Goal: Check status: Check status

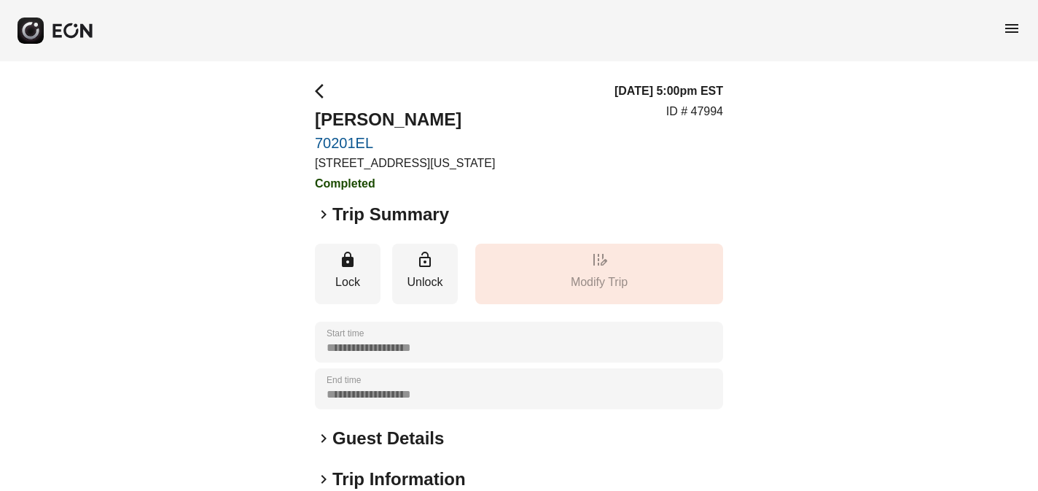
click at [1016, 26] on span "menu" at bounding box center [1011, 28] width 17 height 17
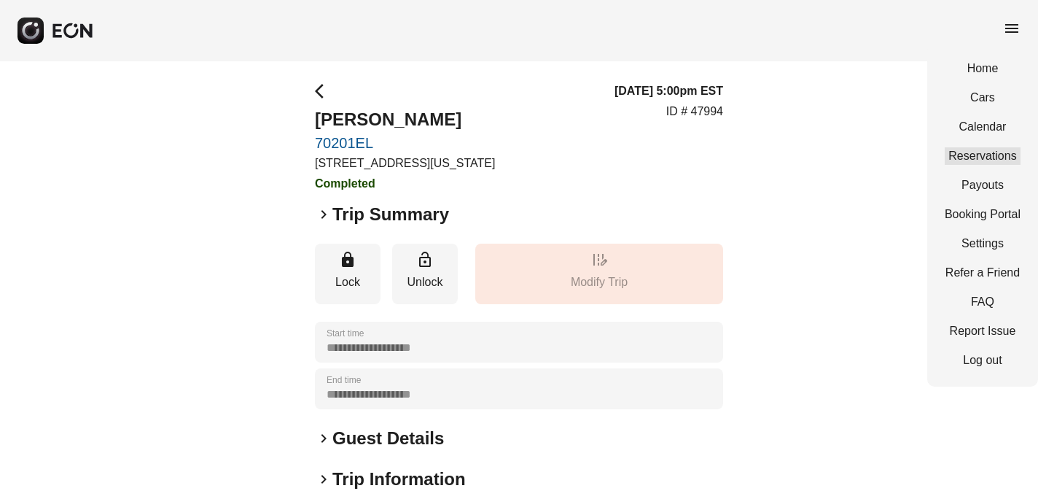
click at [994, 156] on link "Reservations" at bounding box center [983, 155] width 76 height 17
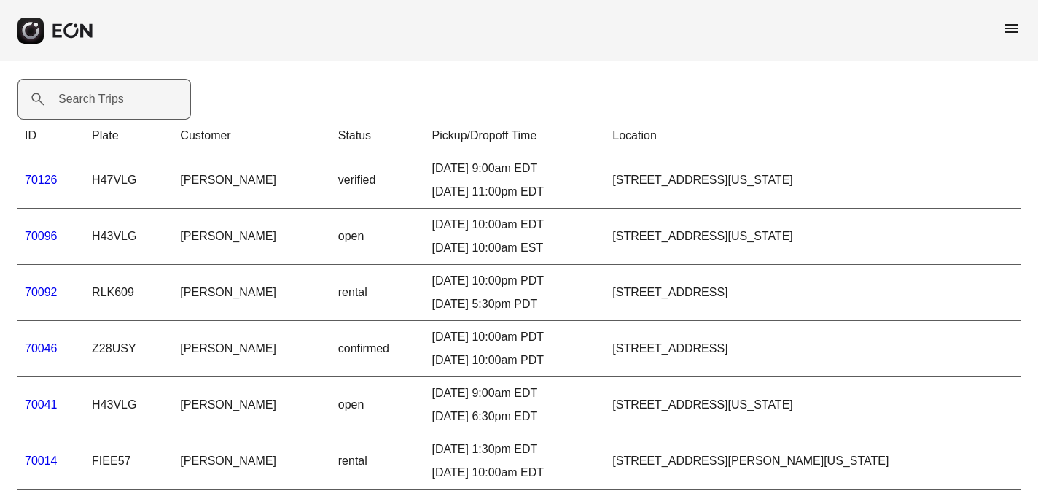
click at [85, 103] on label "Search Trips" at bounding box center [91, 98] width 66 height 17
click at [85, 103] on Trips "Search Trips" at bounding box center [103, 99] width 173 height 41
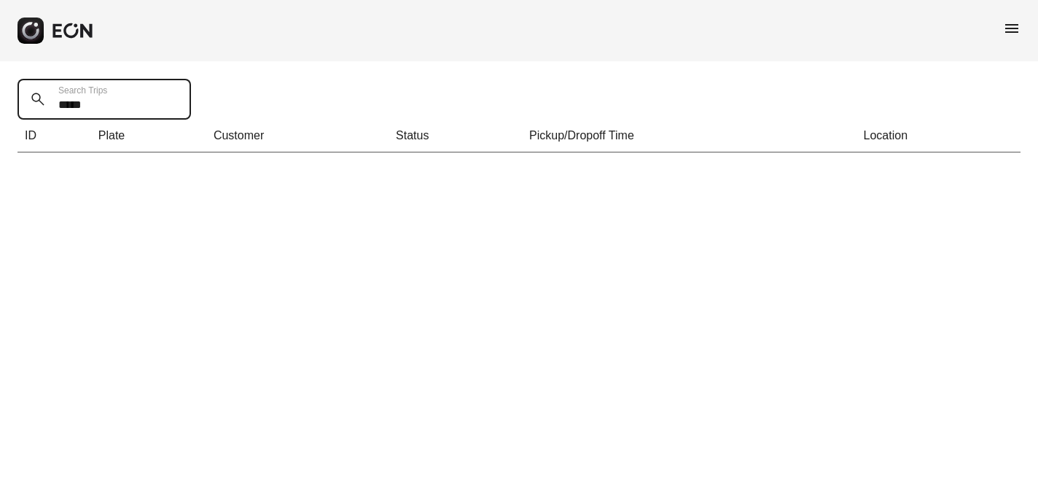
type Trips "*****"
drag, startPoint x: 131, startPoint y: 106, endPoint x: 13, endPoint y: 101, distance: 118.2
click at [13, 101] on div "***** Search Trips ID Plate Customer Status Pickup/Dropoff Time Location" at bounding box center [519, 115] width 1038 height 109
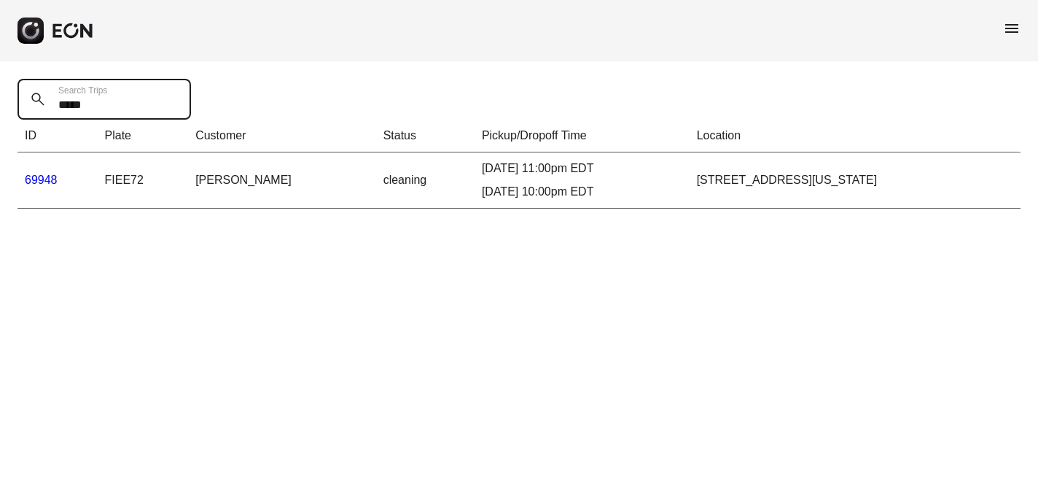
type Trips "*****"
click at [42, 179] on link "69948" at bounding box center [41, 179] width 33 height 12
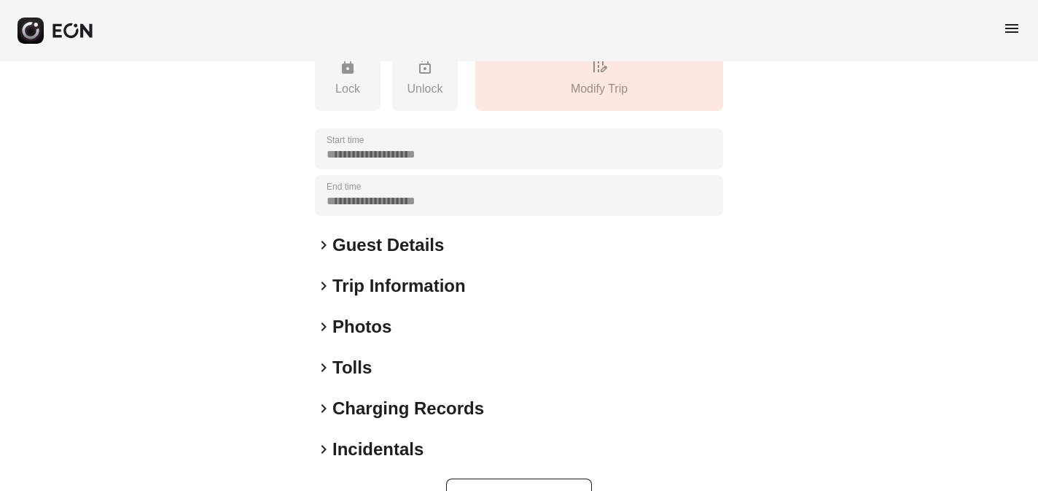
scroll to position [249, 0]
click at [322, 324] on span "keyboard_arrow_right" at bounding box center [323, 325] width 17 height 17
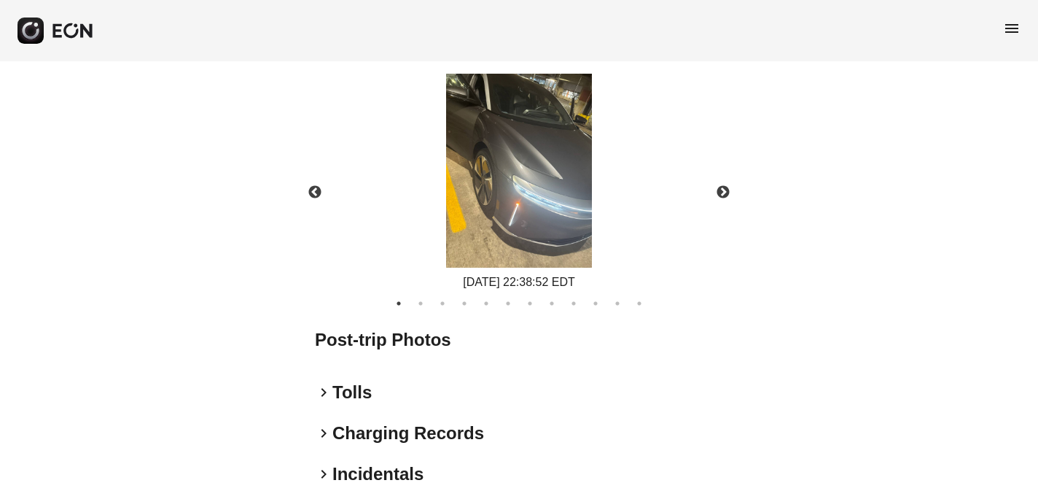
scroll to position [727, 0]
click at [724, 191] on button "Next" at bounding box center [723, 193] width 51 height 51
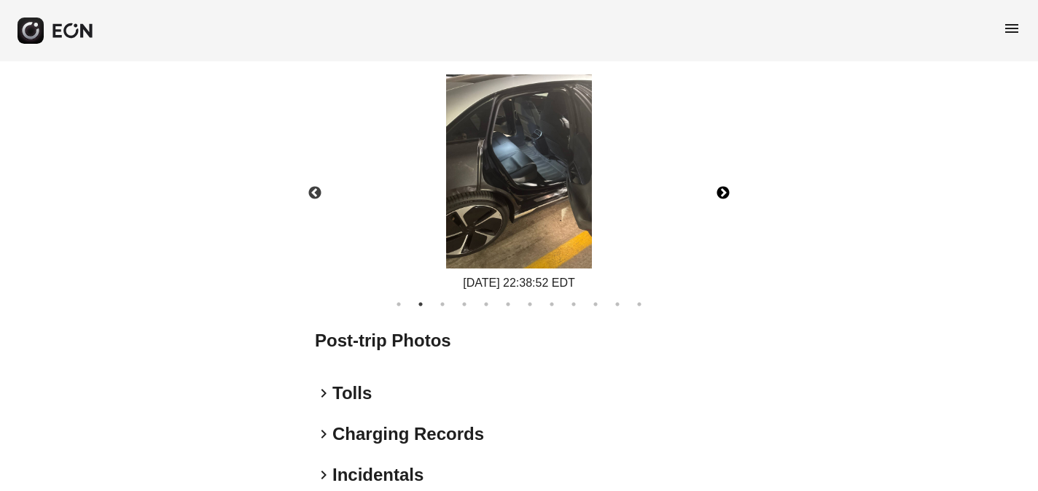
click at [724, 191] on button "Next" at bounding box center [723, 193] width 51 height 51
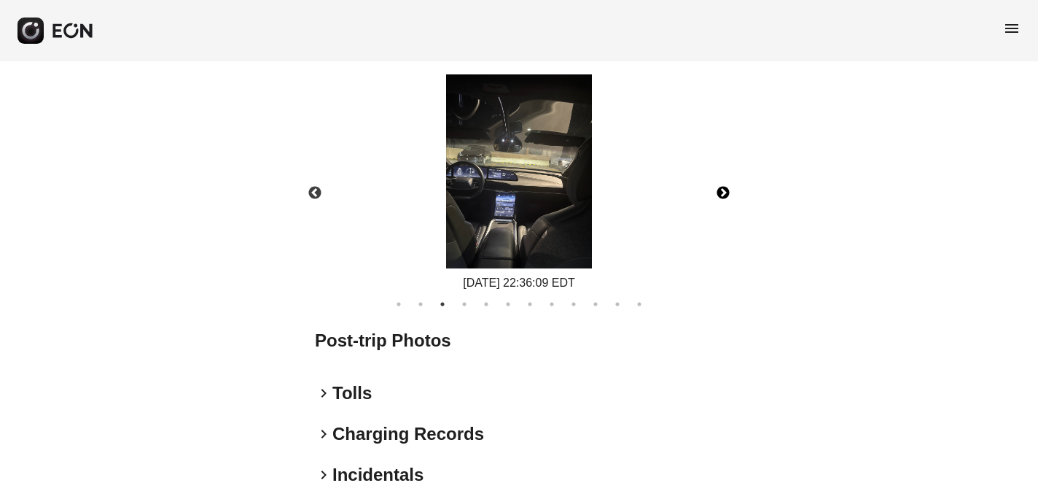
click at [723, 189] on button "Next" at bounding box center [723, 193] width 51 height 51
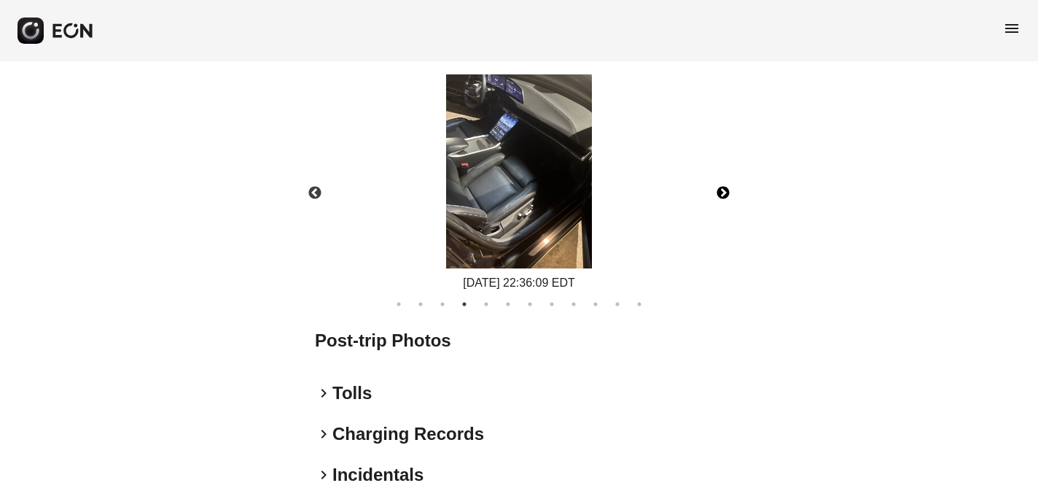
click at [723, 189] on button "Next" at bounding box center [723, 193] width 51 height 51
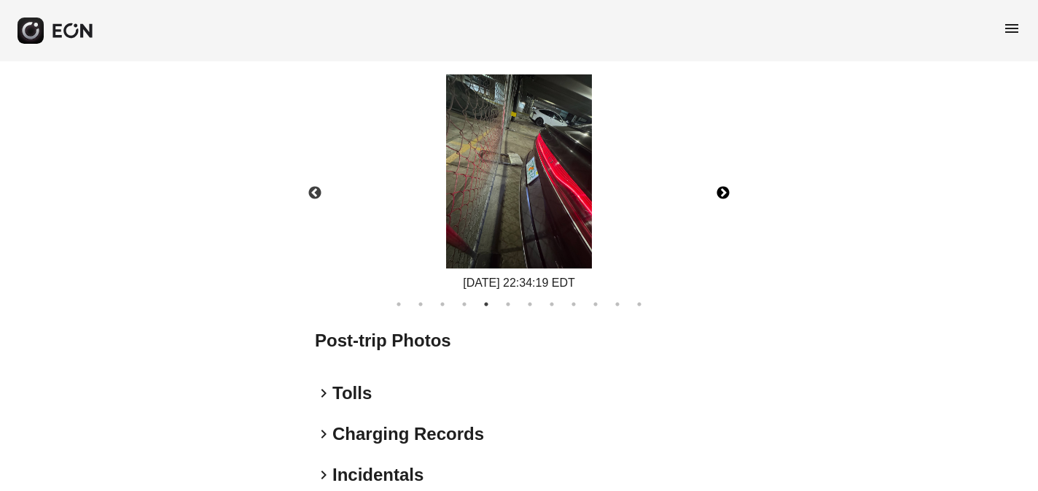
click at [521, 148] on img at bounding box center [519, 171] width 146 height 195
click at [717, 188] on button "Next" at bounding box center [723, 193] width 51 height 51
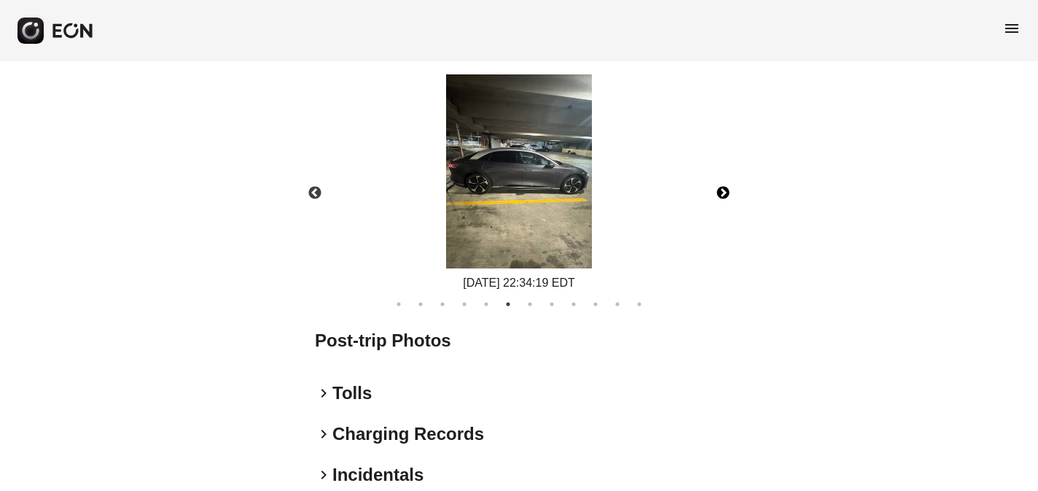
click at [721, 184] on button "Next" at bounding box center [723, 193] width 51 height 51
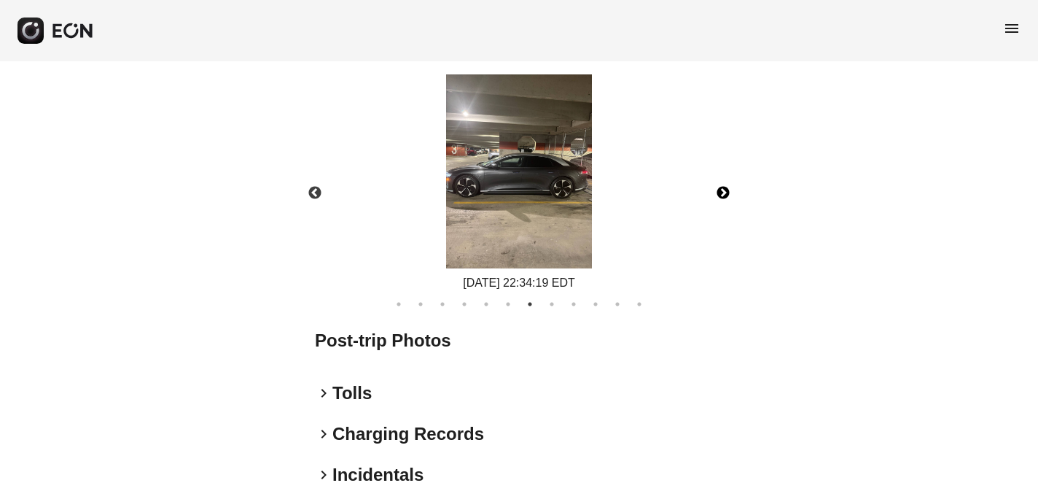
click at [721, 184] on button "Next" at bounding box center [723, 193] width 51 height 51
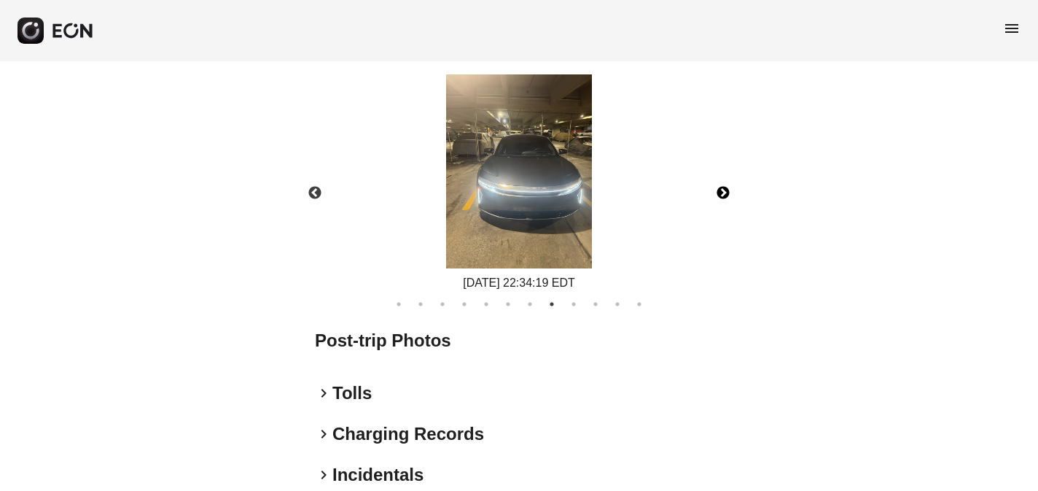
click at [722, 181] on button "Next" at bounding box center [723, 193] width 51 height 51
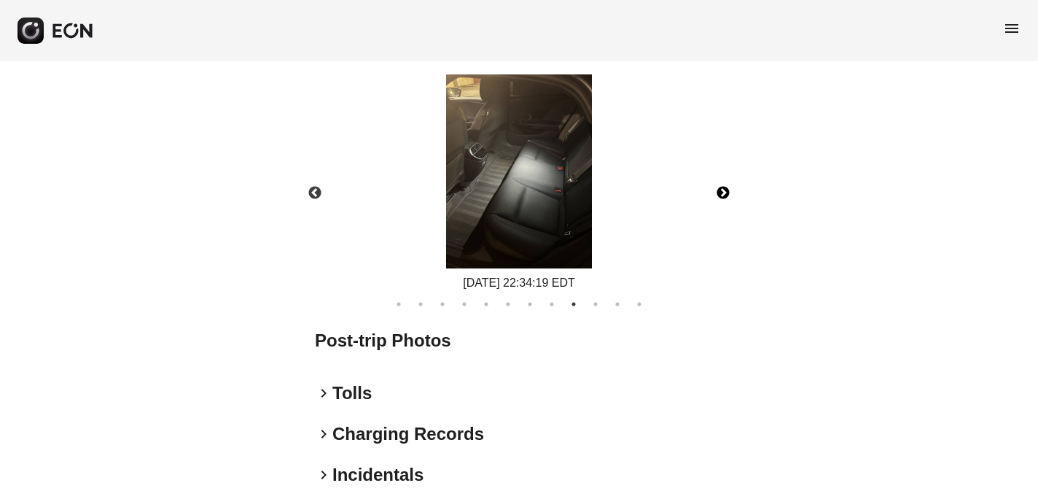
click at [721, 184] on button "Next" at bounding box center [723, 193] width 51 height 51
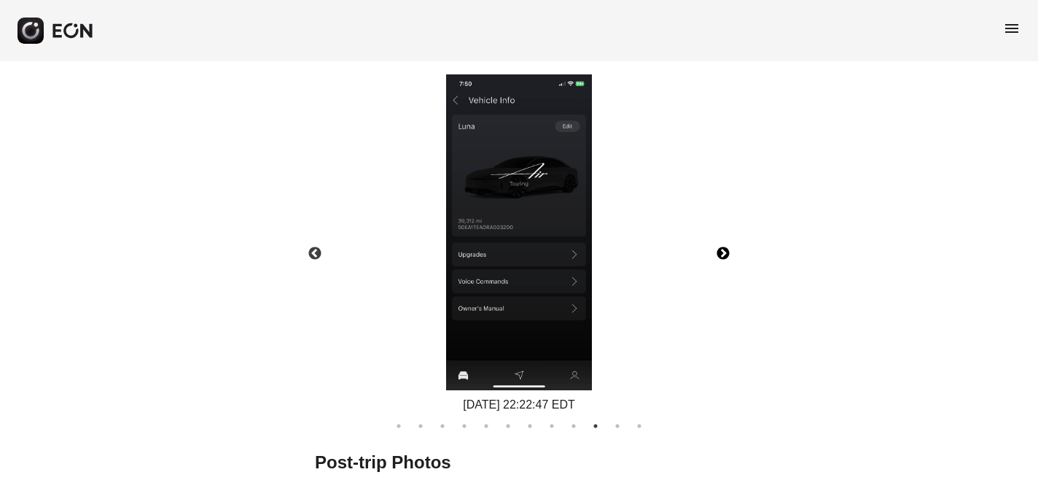
click at [724, 249] on button "Next" at bounding box center [723, 253] width 51 height 51
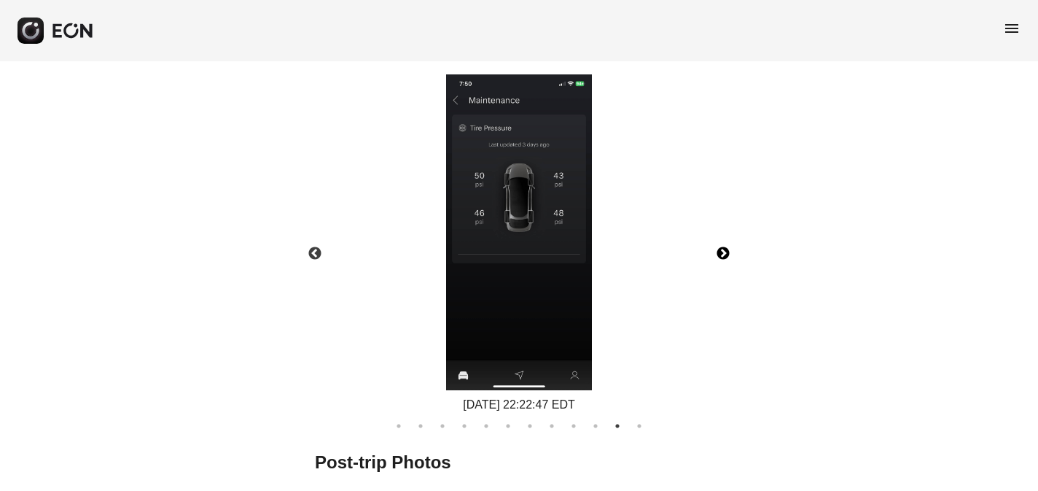
click at [724, 254] on button "Next" at bounding box center [723, 253] width 51 height 51
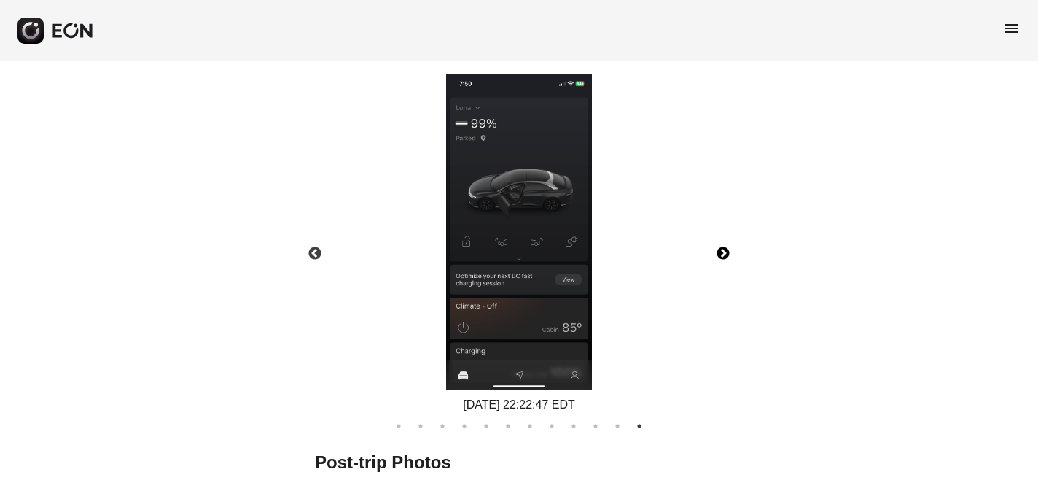
click at [724, 254] on button "Next" at bounding box center [723, 253] width 51 height 51
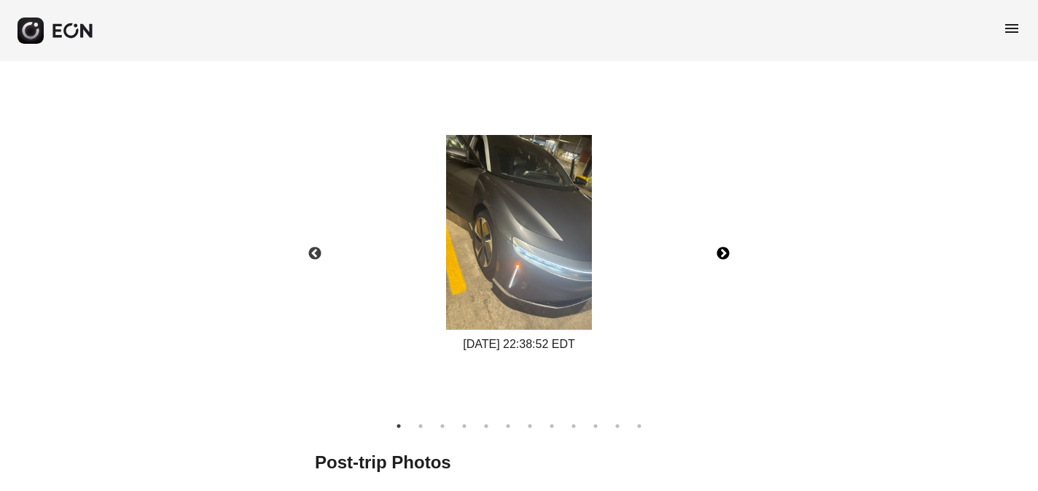
click at [724, 254] on button "Next" at bounding box center [723, 253] width 51 height 51
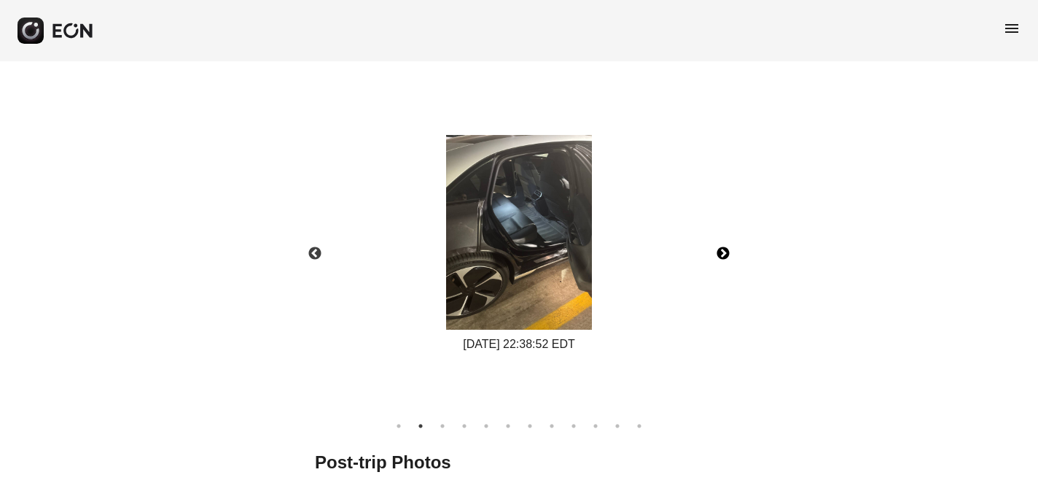
click at [724, 254] on button "Next" at bounding box center [723, 253] width 51 height 51
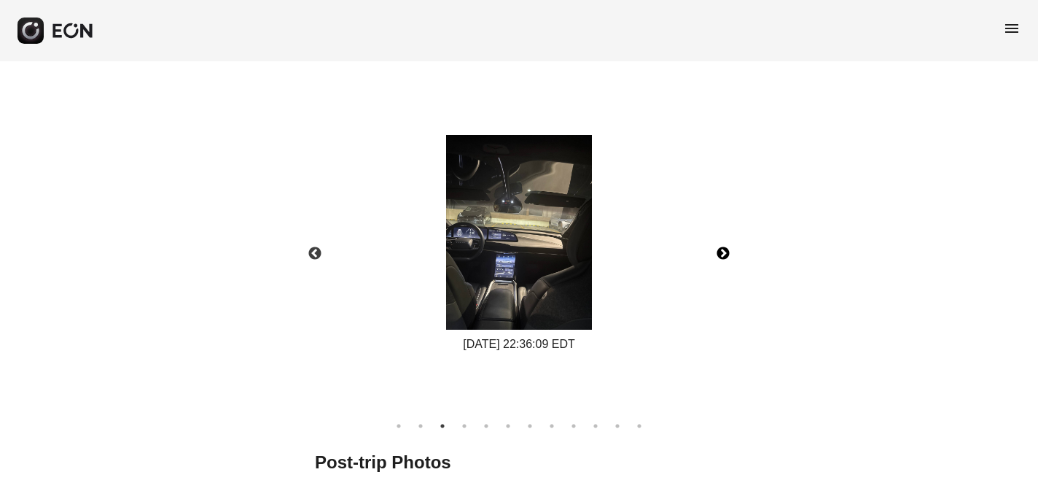
click at [724, 254] on button "Next" at bounding box center [723, 253] width 51 height 51
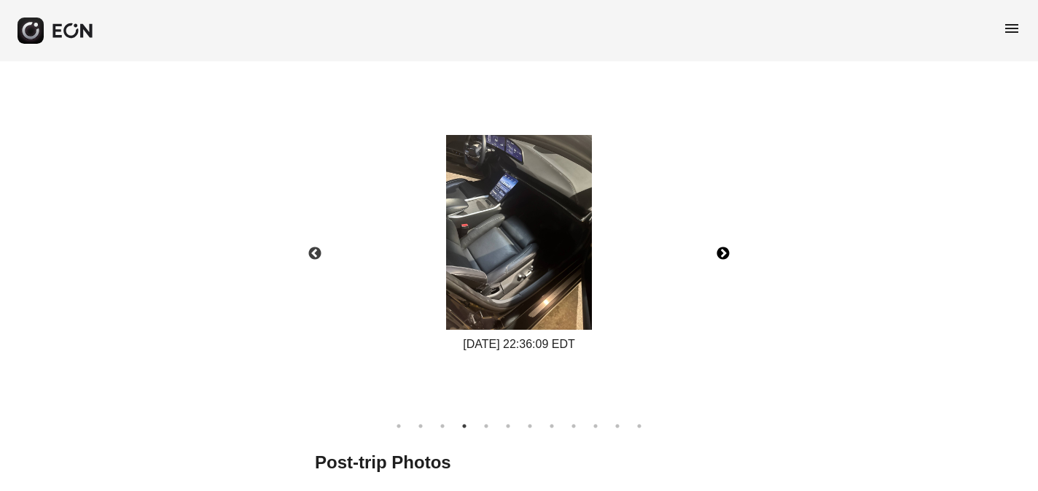
click at [724, 254] on button "Next" at bounding box center [723, 253] width 51 height 51
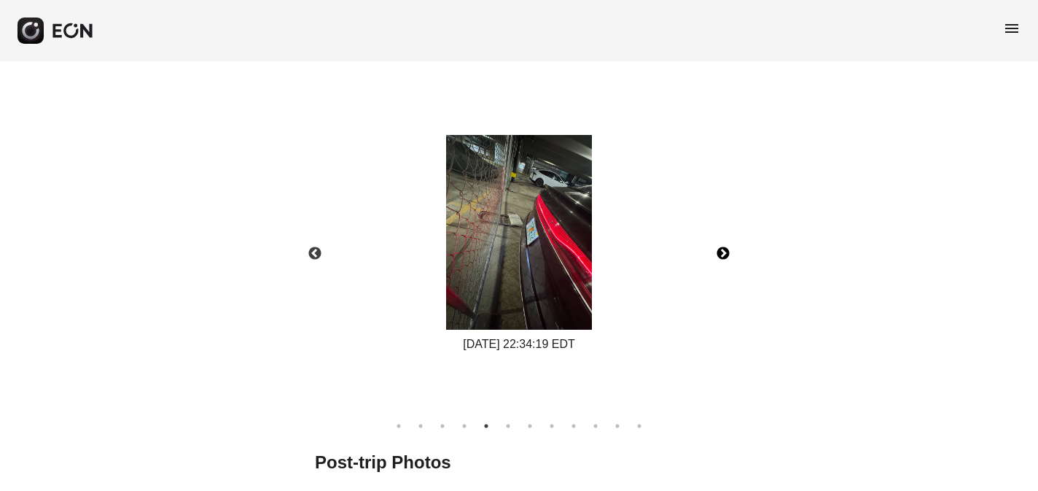
click at [724, 254] on button "Next" at bounding box center [723, 253] width 51 height 51
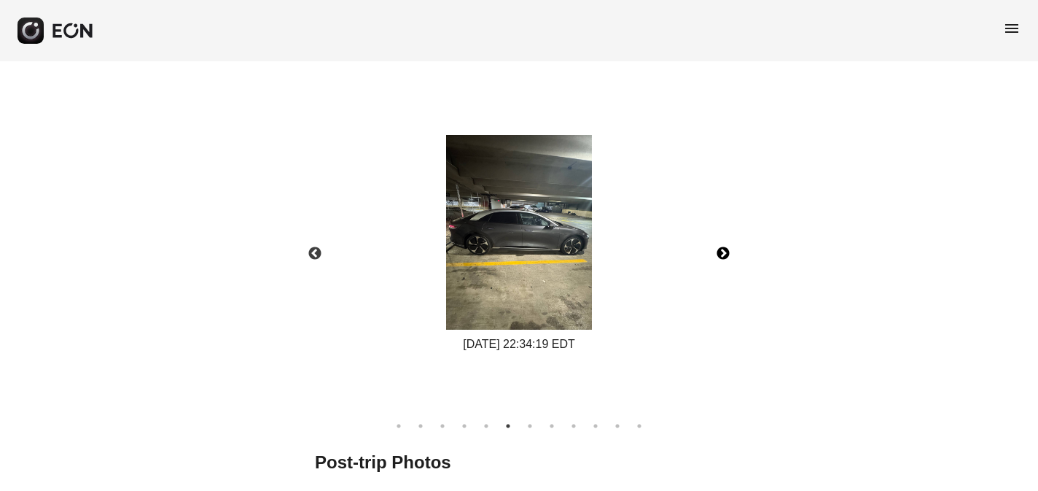
click at [543, 208] on img at bounding box center [519, 232] width 146 height 195
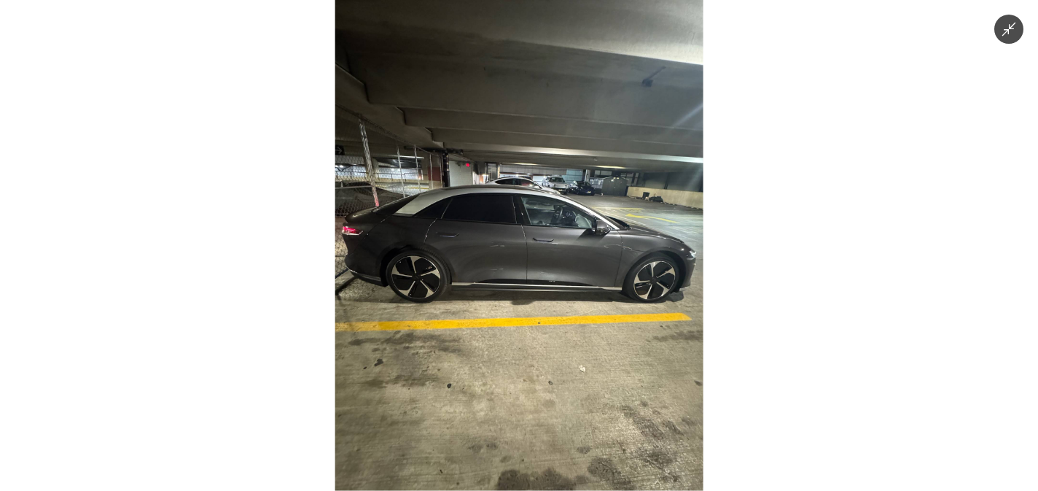
click at [1012, 28] on icon "Minimize image" at bounding box center [1009, 30] width 14 height 14
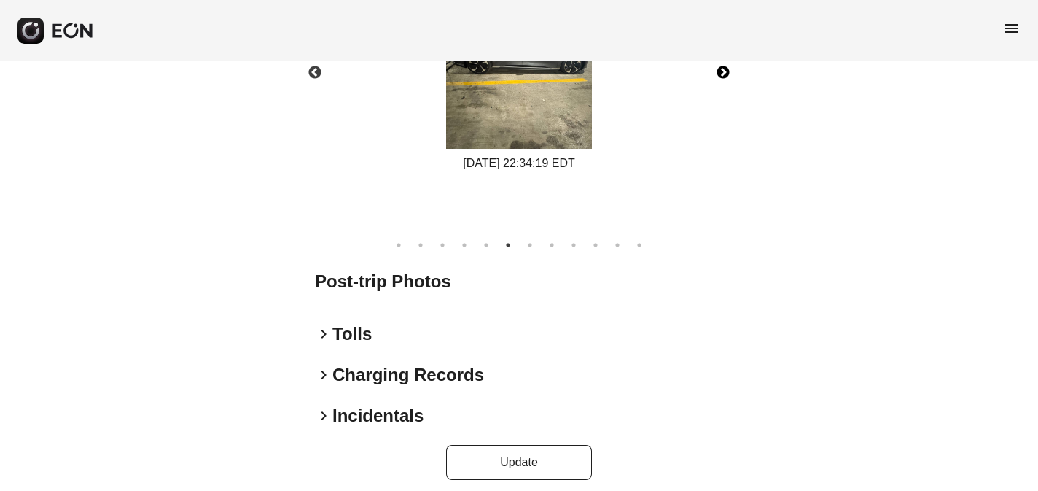
scroll to position [912, 0]
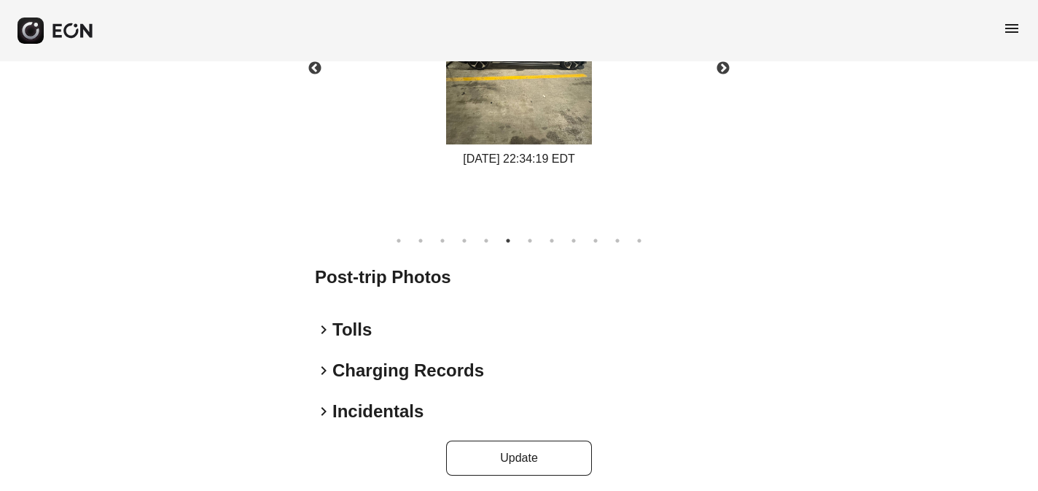
click at [426, 283] on h2 "Post-trip Photos" at bounding box center [519, 276] width 408 height 23
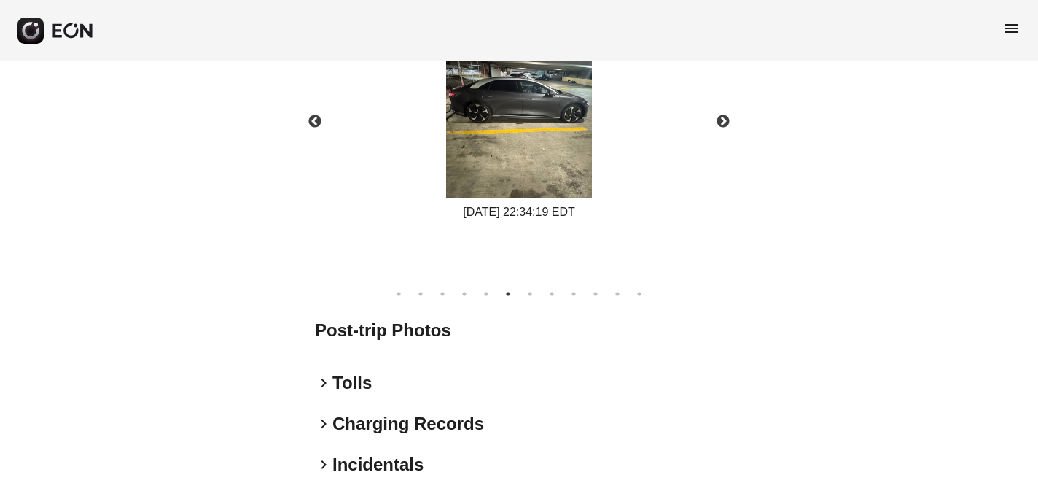
scroll to position [916, 0]
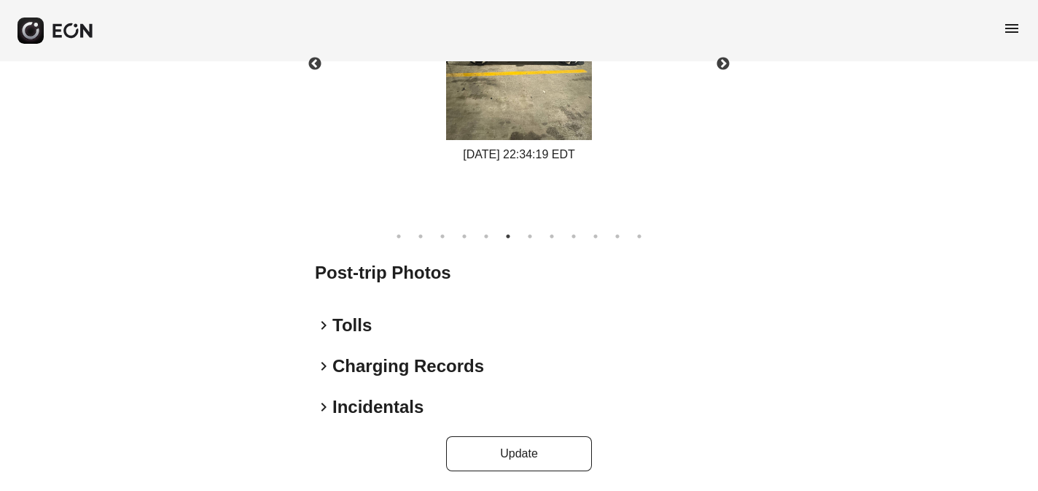
click at [442, 272] on h2 "Post-trip Photos" at bounding box center [519, 272] width 408 height 23
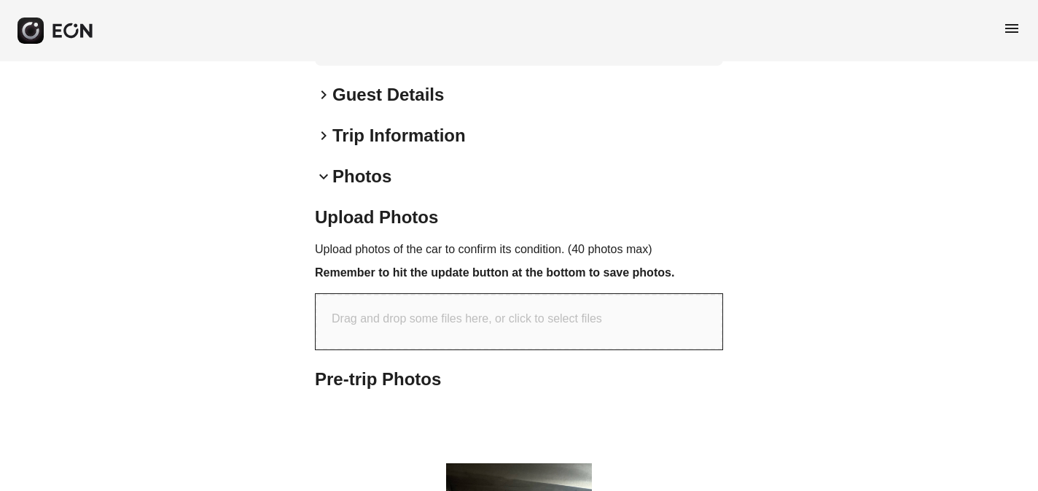
scroll to position [0, 0]
